Goal: Information Seeking & Learning: Learn about a topic

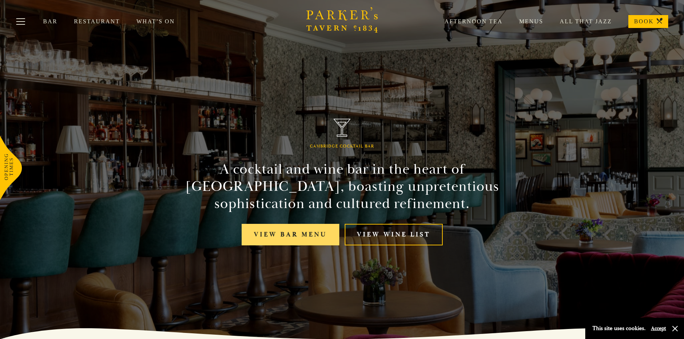
click at [298, 236] on link "View bar menu" at bounding box center [291, 235] width 98 height 22
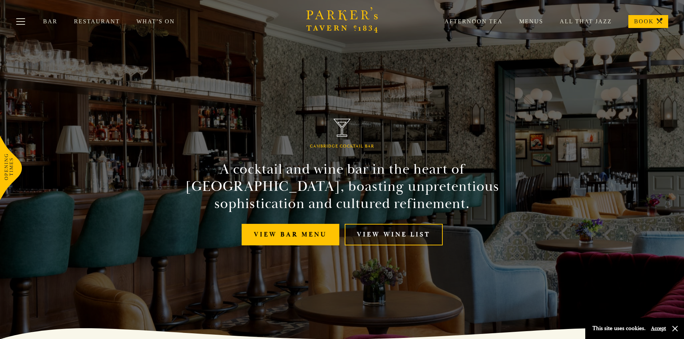
click at [375, 235] on link "View Wine List" at bounding box center [394, 235] width 98 height 22
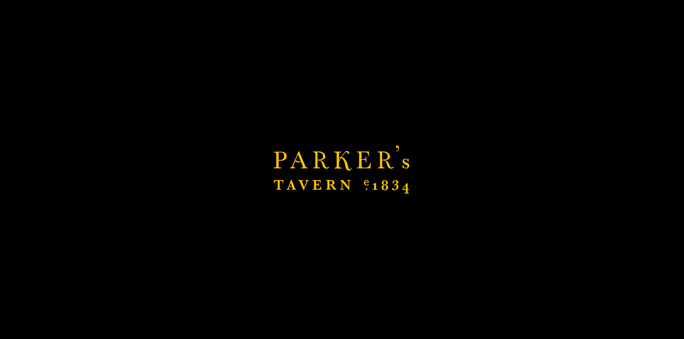
scroll to position [144, 0]
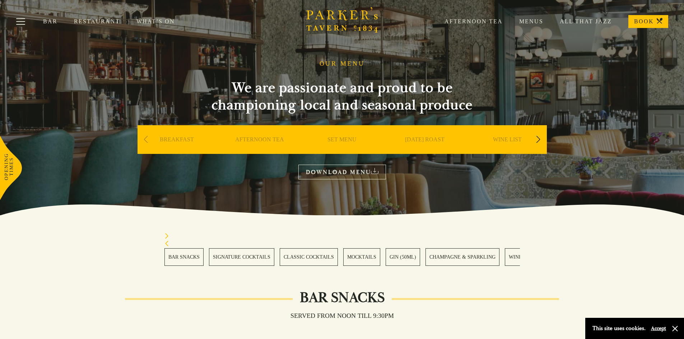
click at [476, 252] on link "CHAMPAGNE & SPARKLING" at bounding box center [462, 257] width 74 height 18
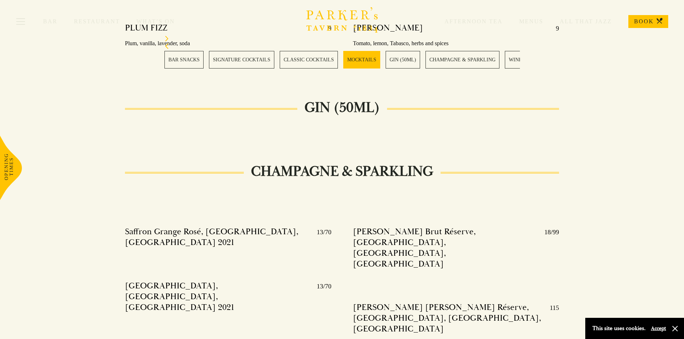
scroll to position [1388, 0]
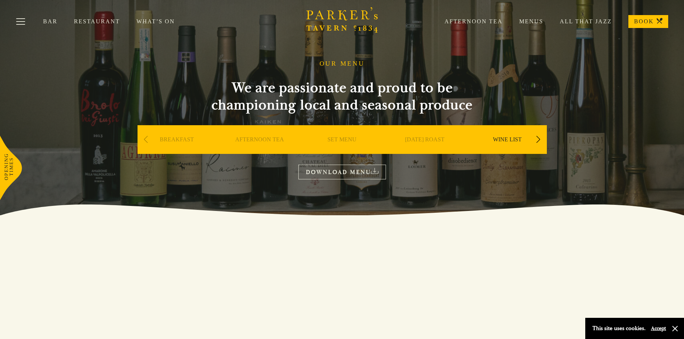
click at [502, 137] on link "WINE LIST" at bounding box center [507, 150] width 29 height 29
click at [346, 169] on link "DOWNLOAD MENU" at bounding box center [342, 172] width 88 height 15
